Goal: Information Seeking & Learning: Learn about a topic

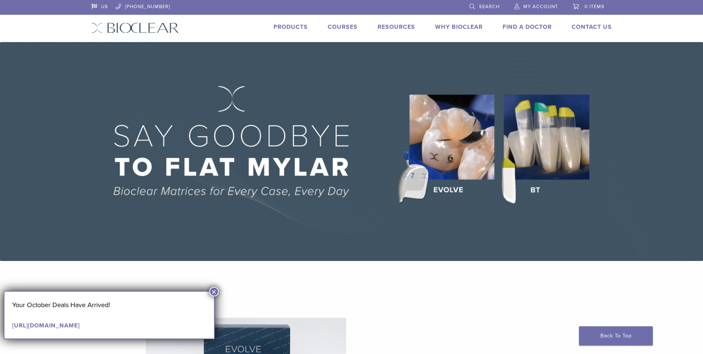
click at [292, 29] on link "Products" at bounding box center [290, 26] width 34 height 7
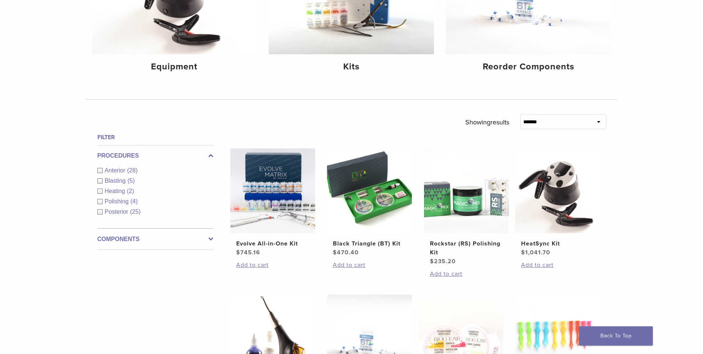
scroll to position [148, 0]
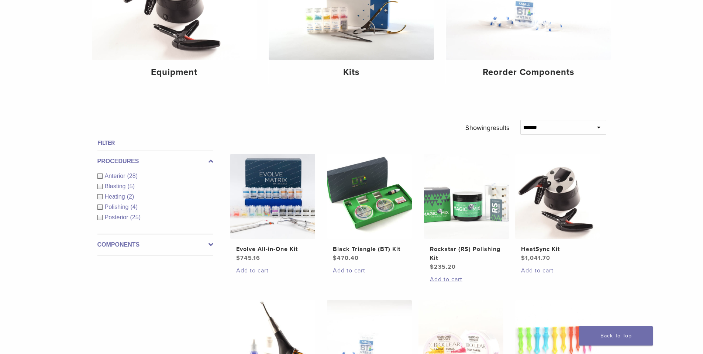
click at [102, 207] on div "Polishing (4)" at bounding box center [155, 207] width 116 height 9
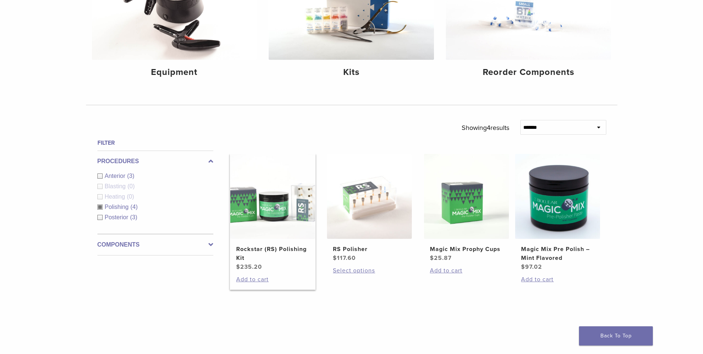
click at [277, 201] on img at bounding box center [272, 196] width 85 height 85
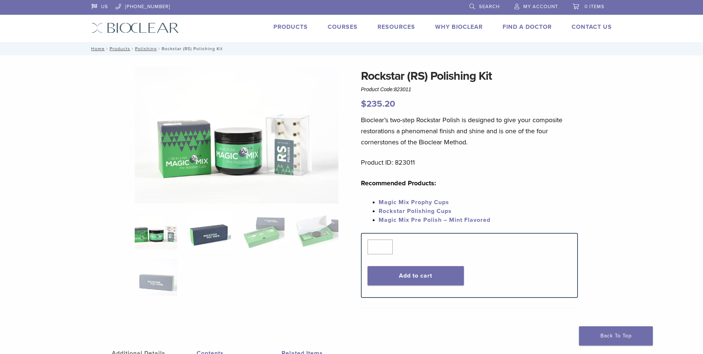
click at [197, 226] on img at bounding box center [209, 231] width 42 height 37
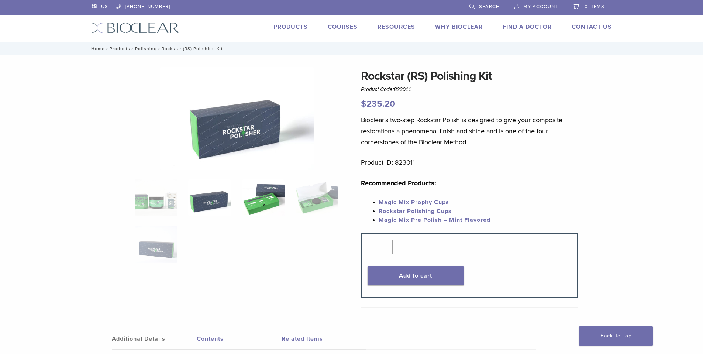
click at [252, 204] on img at bounding box center [263, 197] width 42 height 37
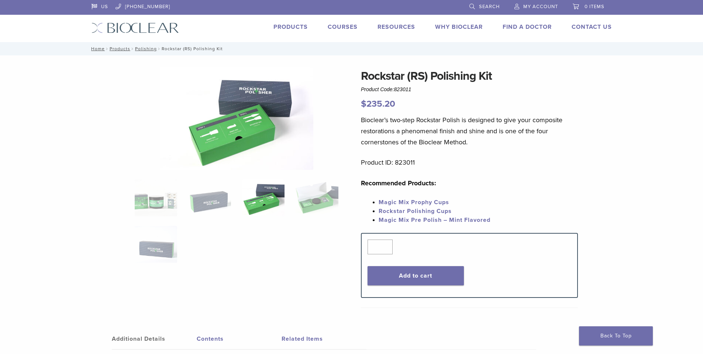
click at [229, 135] on img at bounding box center [236, 118] width 153 height 103
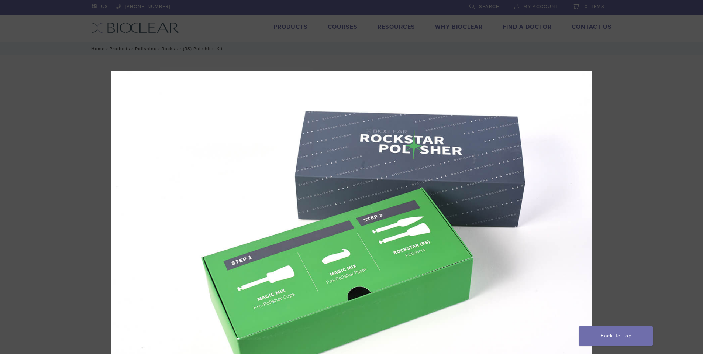
click at [684, 39] on div "3 / 5" at bounding box center [351, 177] width 703 height 354
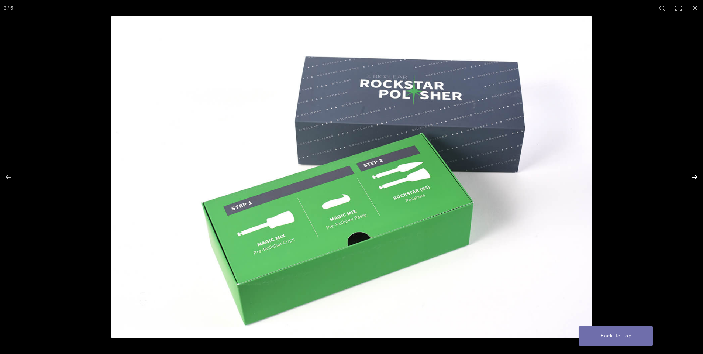
click at [699, 175] on button "Next (arrow right)" at bounding box center [690, 177] width 26 height 37
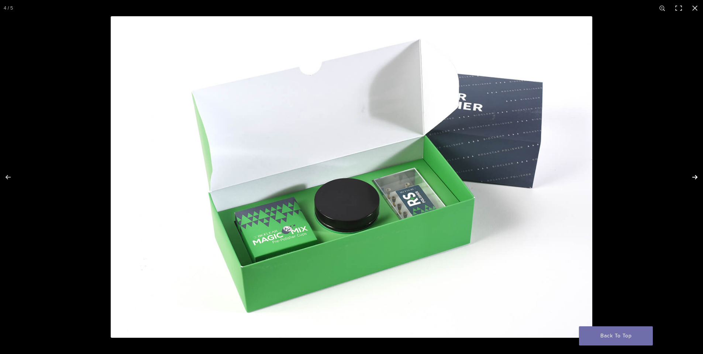
click at [698, 175] on button "Next (arrow right)" at bounding box center [690, 177] width 26 height 37
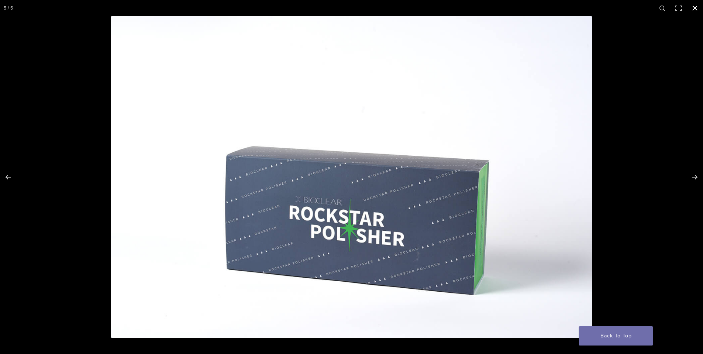
click at [695, 3] on button "Close (Esc)" at bounding box center [695, 8] width 16 height 16
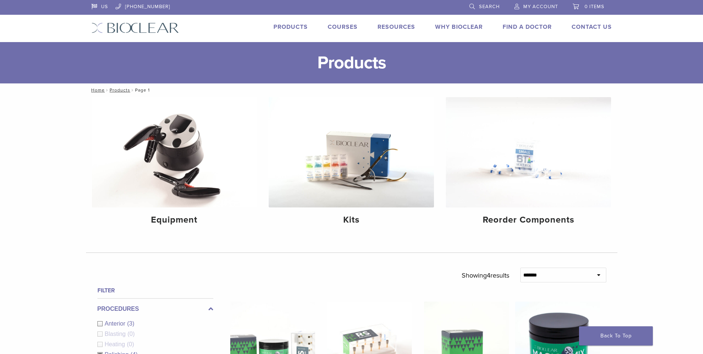
scroll to position [148, 0]
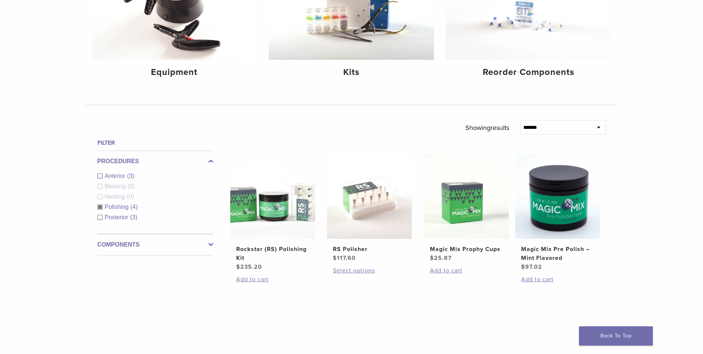
click at [100, 218] on div "Posterior (3)" at bounding box center [155, 217] width 116 height 9
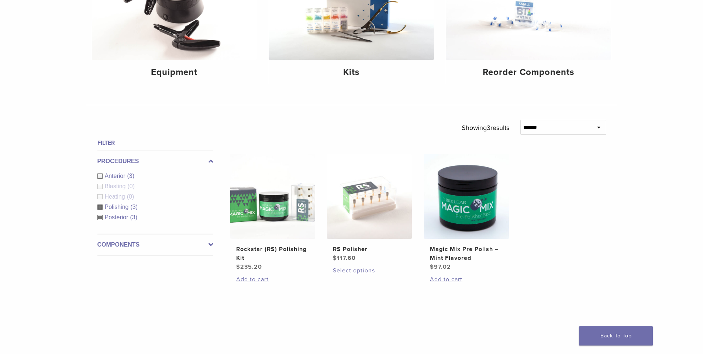
click at [99, 208] on div "Polishing (3)" at bounding box center [155, 207] width 116 height 9
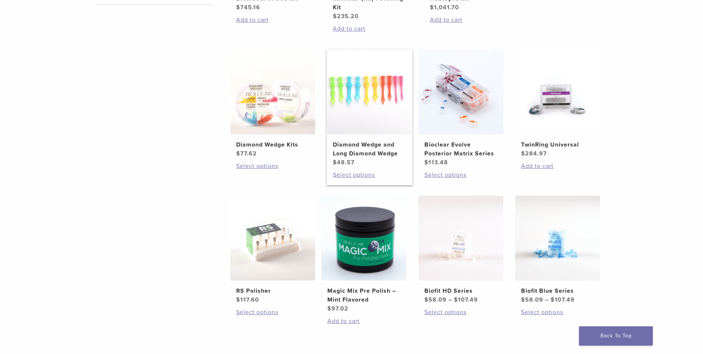
scroll to position [406, 0]
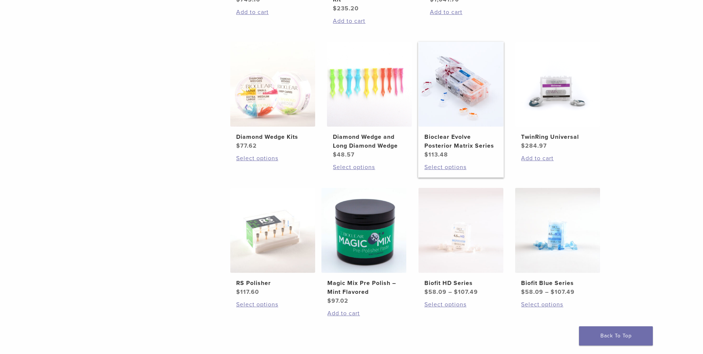
click at [442, 145] on h2 "Bioclear Evolve Posterior Matrix Series" at bounding box center [460, 141] width 73 height 18
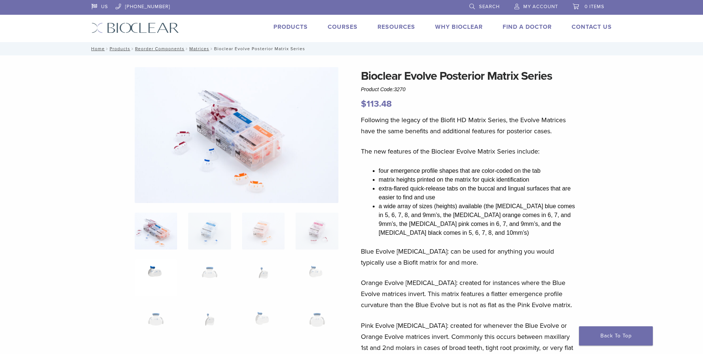
click at [168, 267] on img at bounding box center [156, 277] width 42 height 37
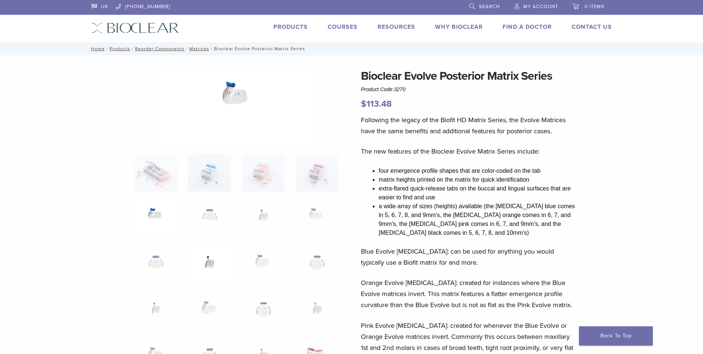
click at [201, 261] on img at bounding box center [209, 266] width 42 height 37
click at [249, 259] on img at bounding box center [263, 266] width 42 height 37
click at [265, 166] on img at bounding box center [263, 173] width 42 height 37
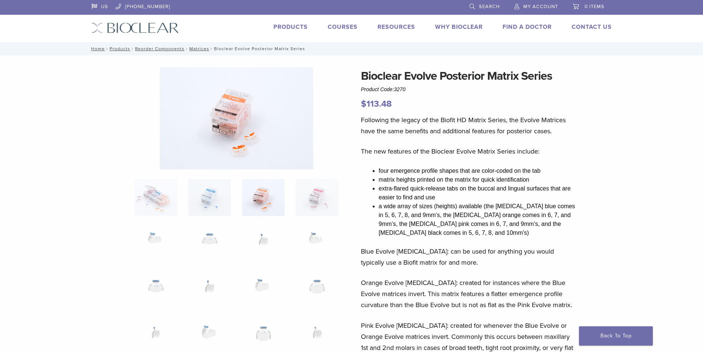
click at [247, 145] on img at bounding box center [236, 118] width 153 height 102
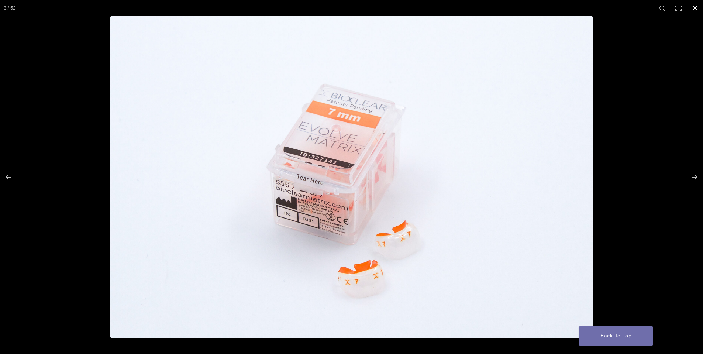
click at [695, 7] on button "Close (Esc)" at bounding box center [695, 8] width 16 height 16
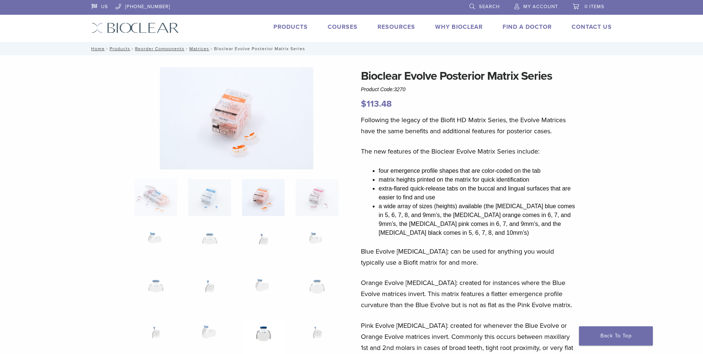
click at [266, 328] on img at bounding box center [263, 336] width 42 height 37
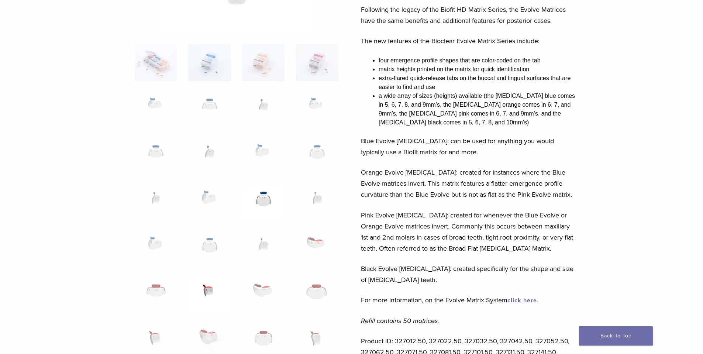
scroll to position [111, 0]
click at [268, 292] on img at bounding box center [263, 294] width 42 height 37
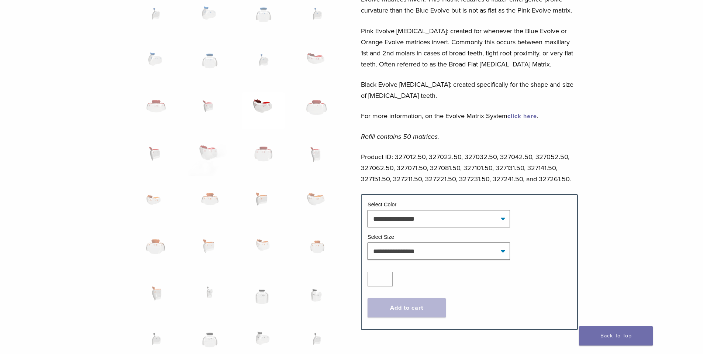
scroll to position [295, 0]
click at [317, 243] on img at bounding box center [317, 249] width 42 height 37
click at [261, 291] on img at bounding box center [263, 295] width 42 height 37
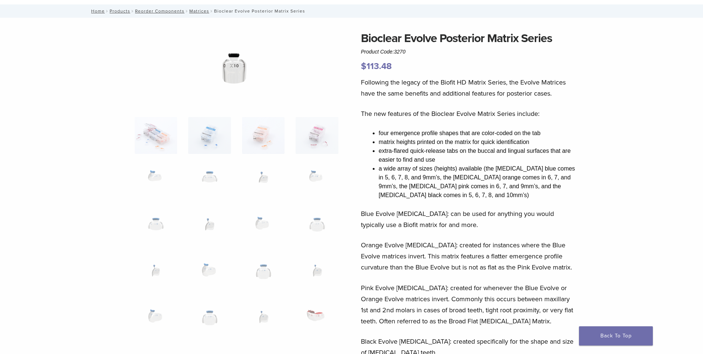
scroll to position [37, 0]
click at [166, 146] on img at bounding box center [156, 136] width 42 height 37
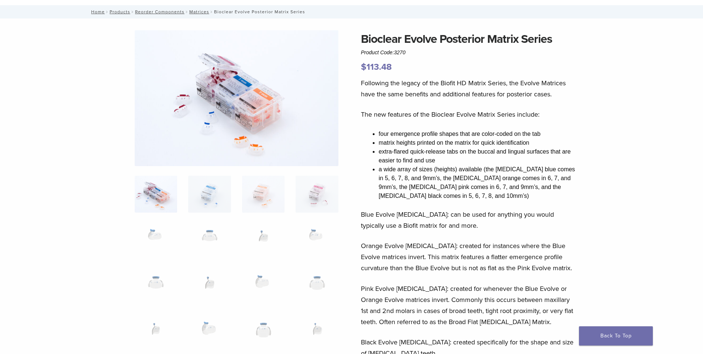
click at [228, 86] on img at bounding box center [237, 98] width 204 height 136
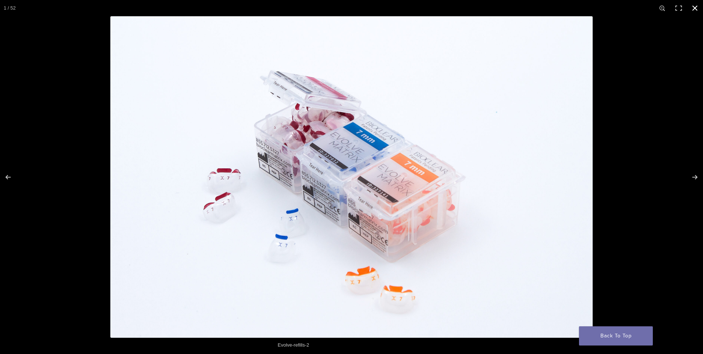
click at [696, 7] on button "Close (Esc)" at bounding box center [695, 8] width 16 height 16
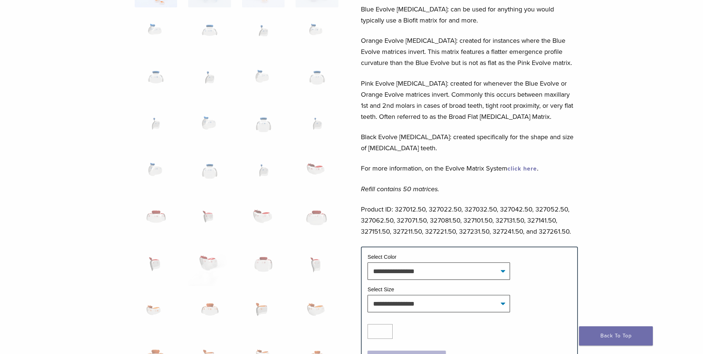
scroll to position [0, 0]
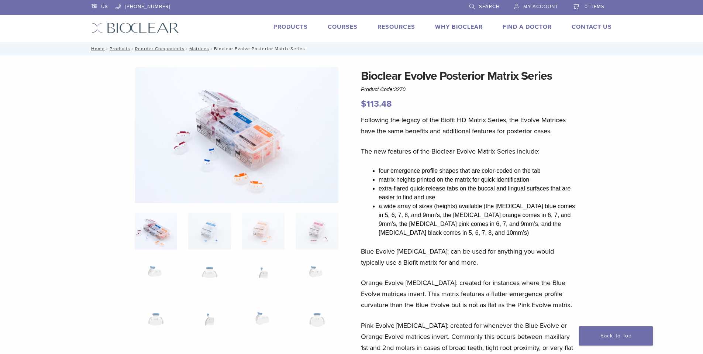
click at [455, 27] on link "Why Bioclear" at bounding box center [459, 26] width 48 height 7
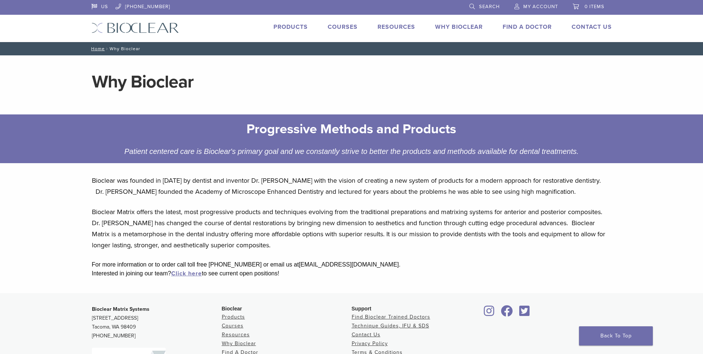
click at [285, 25] on link "Products" at bounding box center [290, 26] width 34 height 7
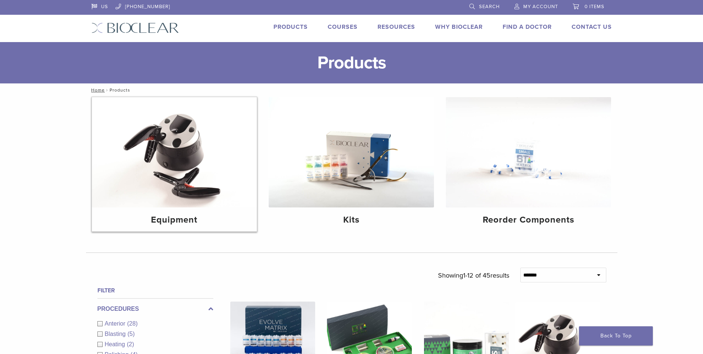
click at [182, 139] on img at bounding box center [174, 152] width 165 height 110
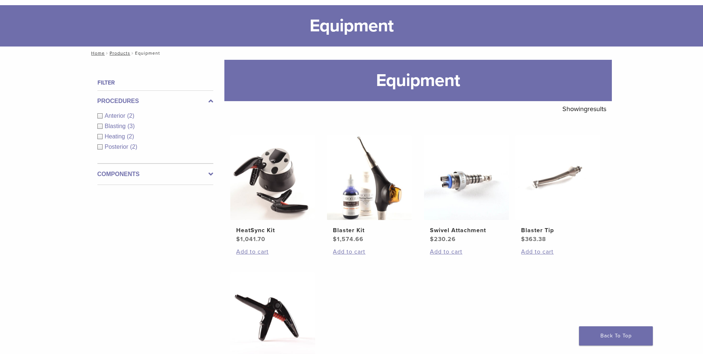
scroll to position [74, 0]
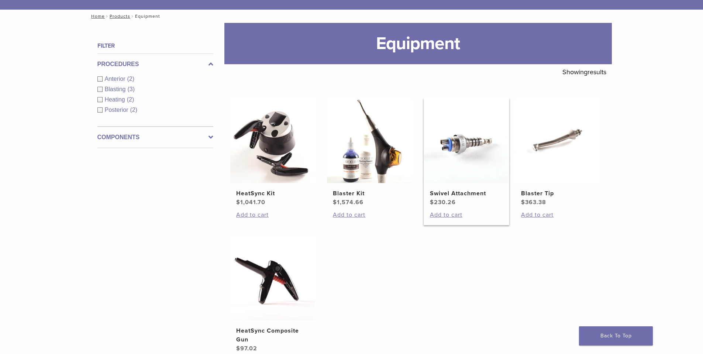
click at [461, 141] on img at bounding box center [466, 140] width 85 height 85
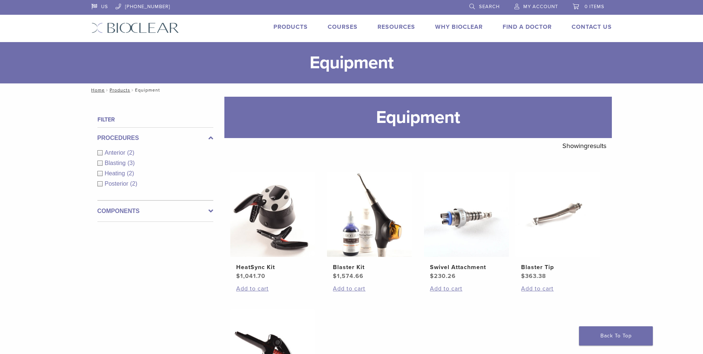
click at [312, 25] on div "Products Courses Resources Expand child menu Technique Guides, IFU, & SDS Why B…" at bounding box center [401, 28] width 444 height 11
click at [305, 25] on link "Products" at bounding box center [290, 26] width 34 height 7
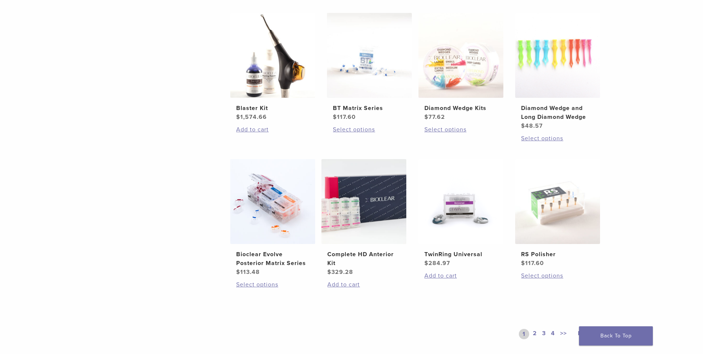
scroll to position [443, 0]
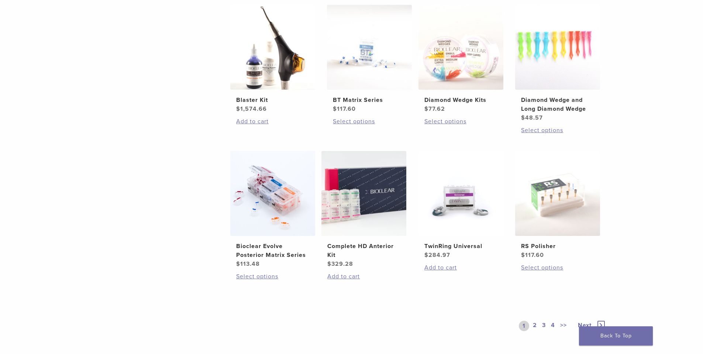
click at [669, 176] on div "**********" at bounding box center [351, 13] width 703 height 719
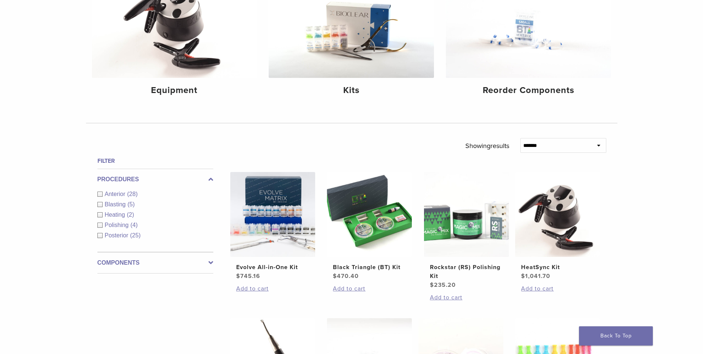
scroll to position [111, 0]
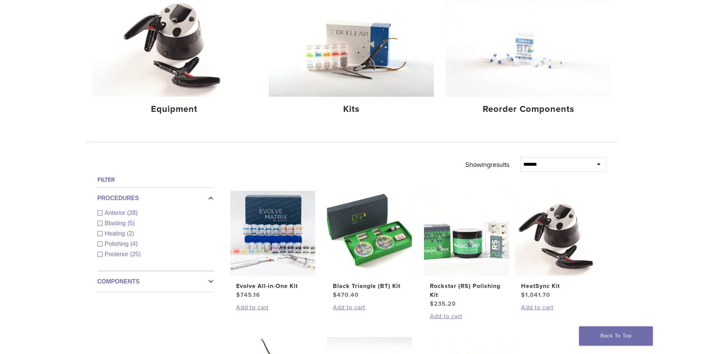
click at [101, 255] on div "Posterior (25)" at bounding box center [155, 254] width 116 height 9
